Goal: Task Accomplishment & Management: Manage account settings

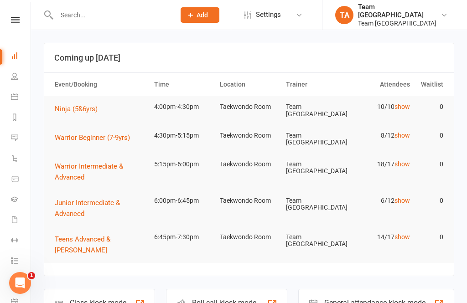
click at [24, 22] on link at bounding box center [15, 20] width 32 height 6
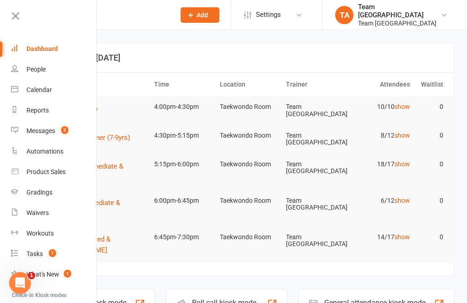
click at [35, 194] on div "Gradings" at bounding box center [39, 192] width 26 height 7
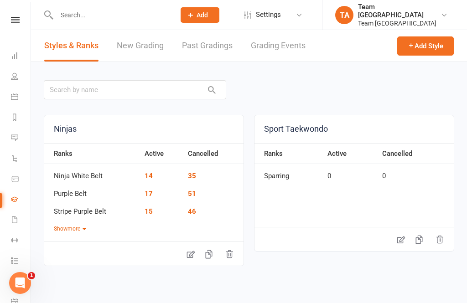
click at [284, 41] on link "Grading Events" at bounding box center [278, 45] width 55 height 31
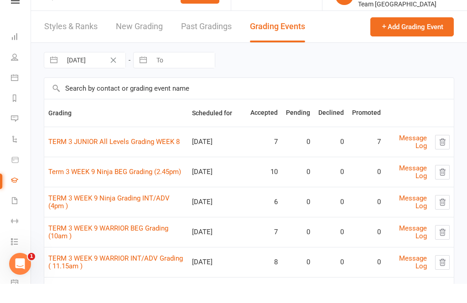
scroll to position [18, 0]
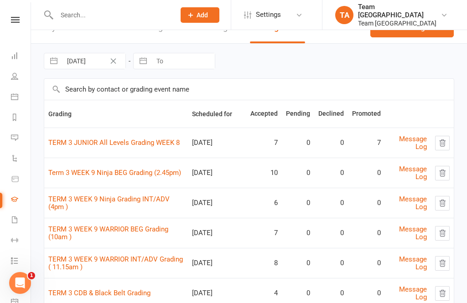
click at [113, 238] on link "TERM 3 WEEK 9 WARRIOR BEG Grading (10am )" at bounding box center [108, 233] width 120 height 16
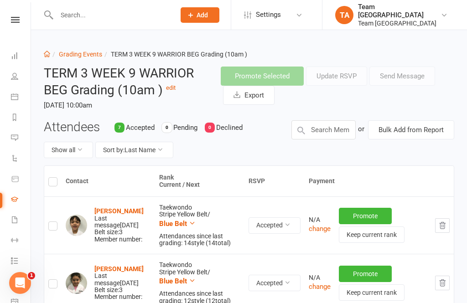
click at [88, 51] on link "Grading Events" at bounding box center [80, 54] width 43 height 7
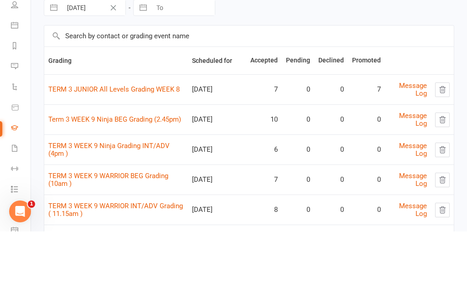
scroll to position [53, 0]
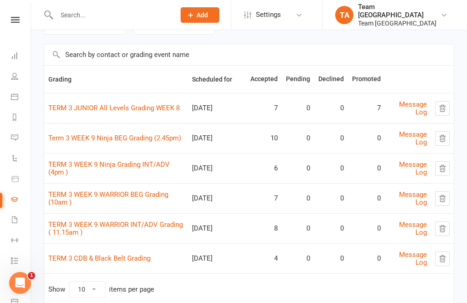
click at [132, 226] on link "TERM 3 WEEK 9 WARRIOR INT/ADV Grading ( 11.15am )" at bounding box center [115, 229] width 134 height 16
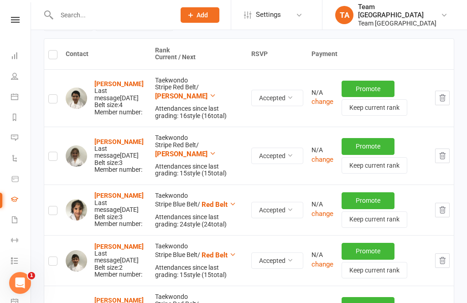
scroll to position [140, 0]
